Goal: Task Accomplishment & Management: Manage account settings

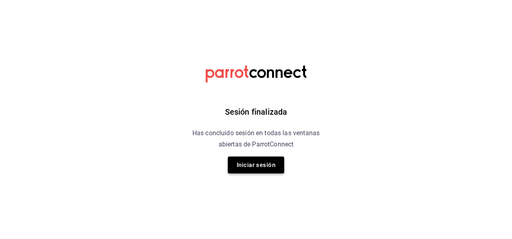
click at [270, 165] on button "Iniciar sesión" at bounding box center [256, 165] width 56 height 17
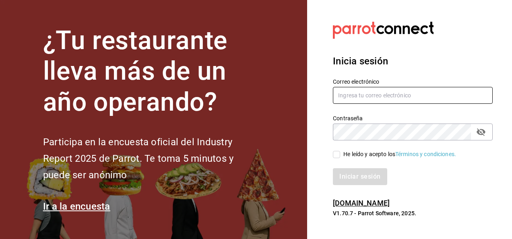
type input "sergio.cardenas@grupocosteno.com"
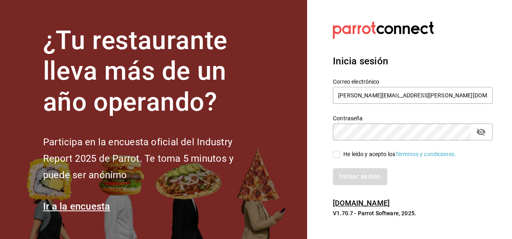
click at [336, 154] on input "He leído y acepto los Términos y condiciones." at bounding box center [336, 154] width 7 height 7
checkbox input "true"
click at [344, 175] on button "Iniciar sesión" at bounding box center [360, 176] width 55 height 17
